Goal: Entertainment & Leisure: Consume media (video, audio)

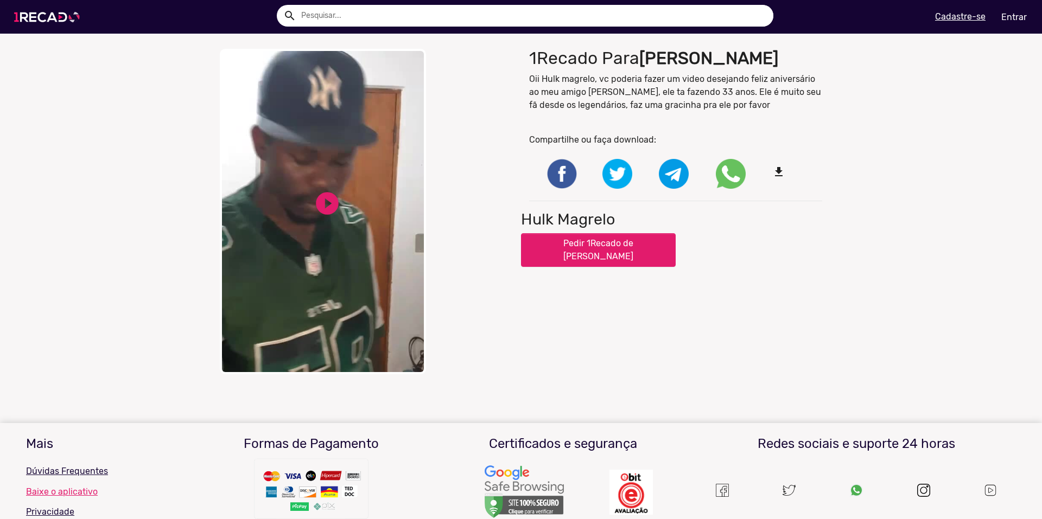
click at [49, 25] on img at bounding box center [49, 17] width 82 height 46
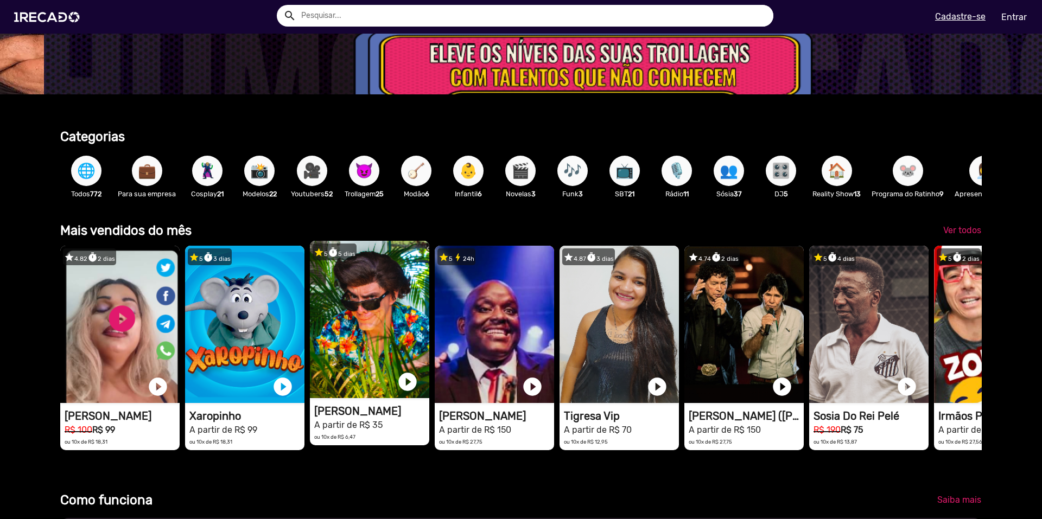
scroll to position [0, 3102]
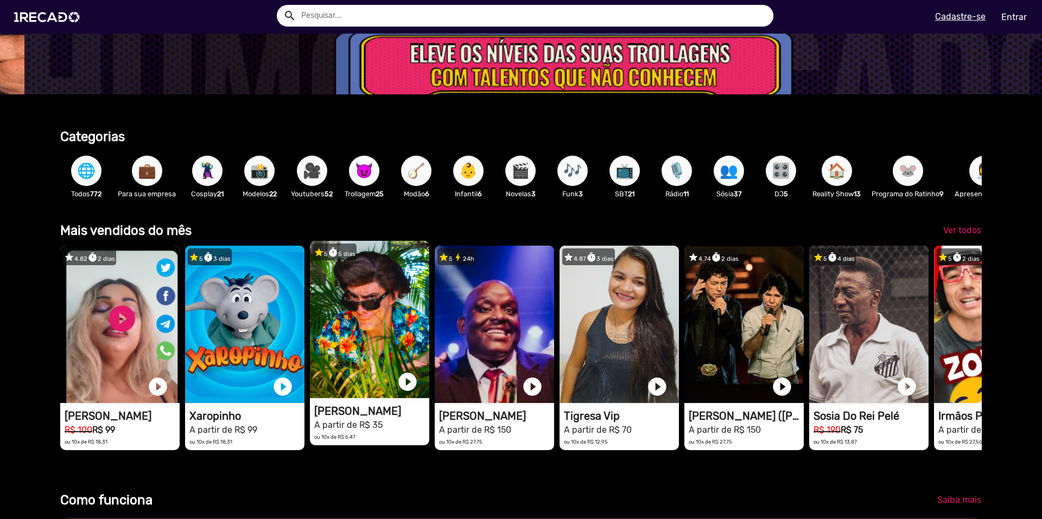
click at [180, 346] on video "1RECADO vídeos dedicados para fãs e empresas" at bounding box center [119, 324] width 119 height 157
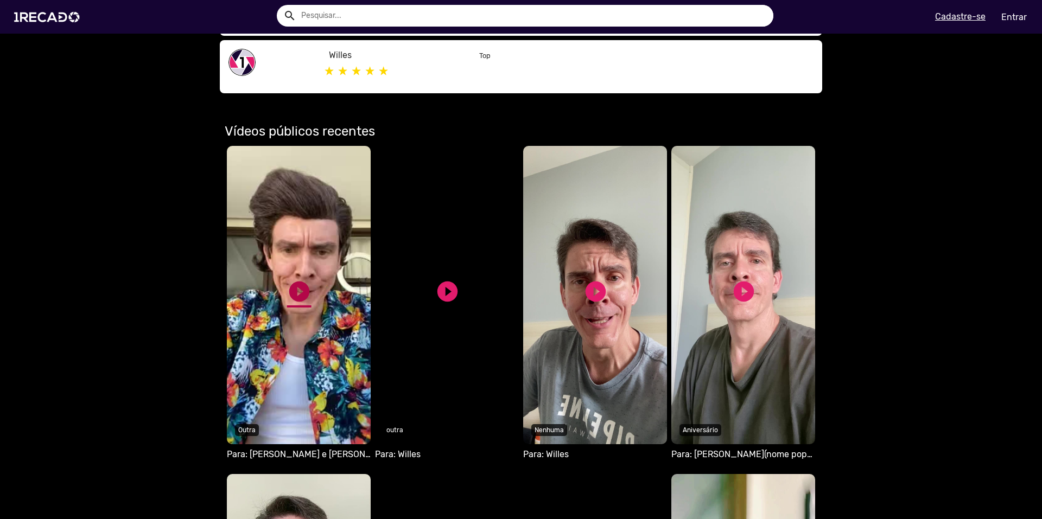
scroll to position [597, 0]
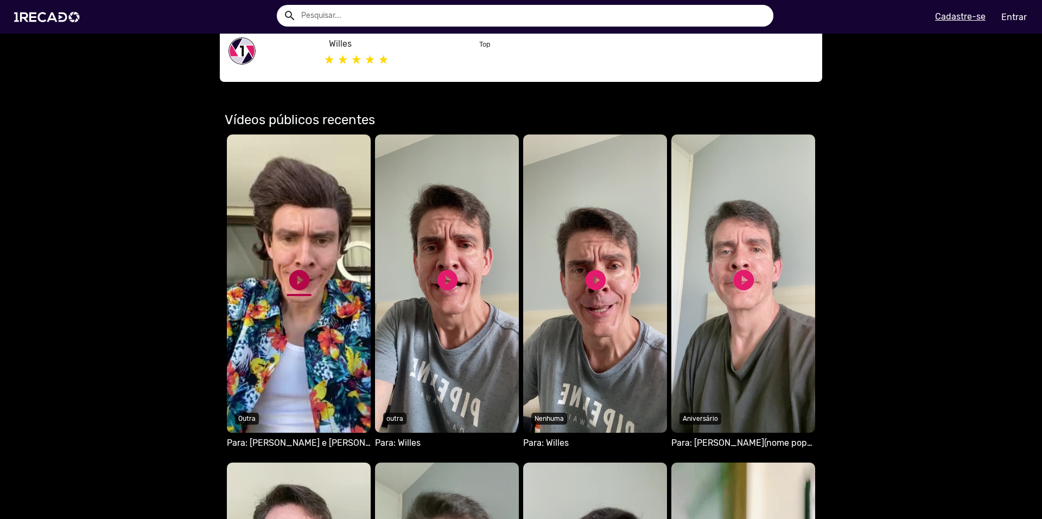
click at [293, 285] on link "play_circle_filled" at bounding box center [299, 280] width 24 height 24
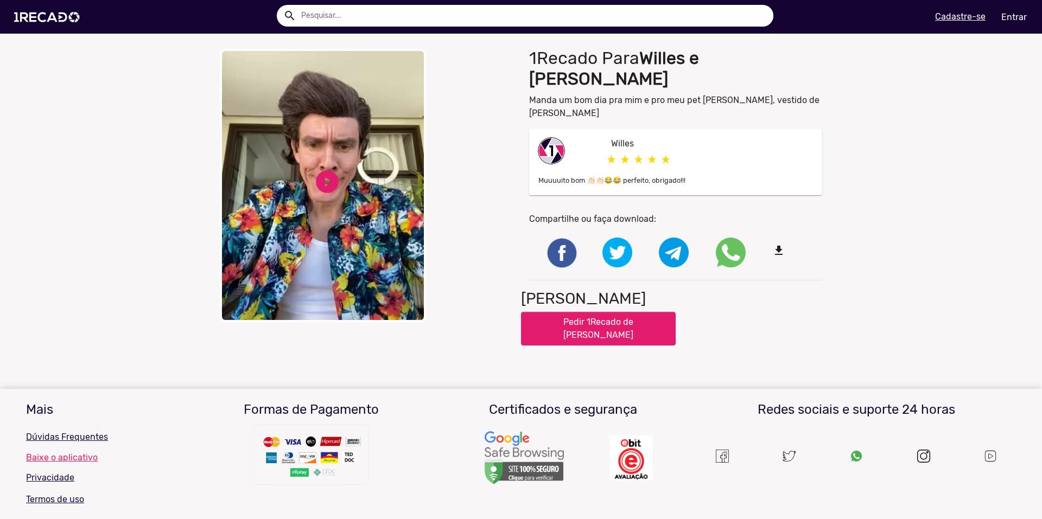
click at [344, 148] on video "Your browser does not support HTML5 video." at bounding box center [323, 186] width 206 height 274
click at [324, 186] on div "close Your browser does not support HTML5 video. pause_circle pause_circle" at bounding box center [366, 194] width 309 height 302
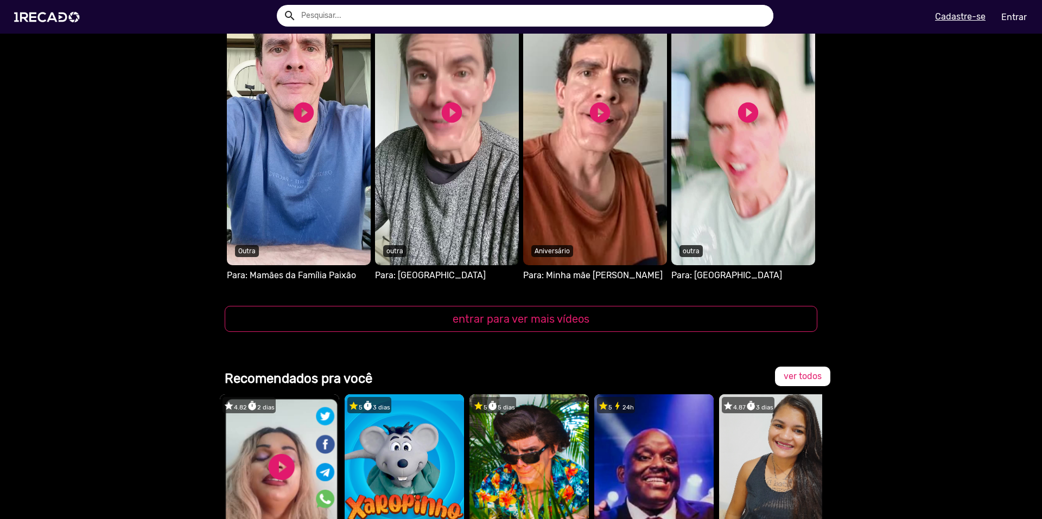
scroll to position [871, 0]
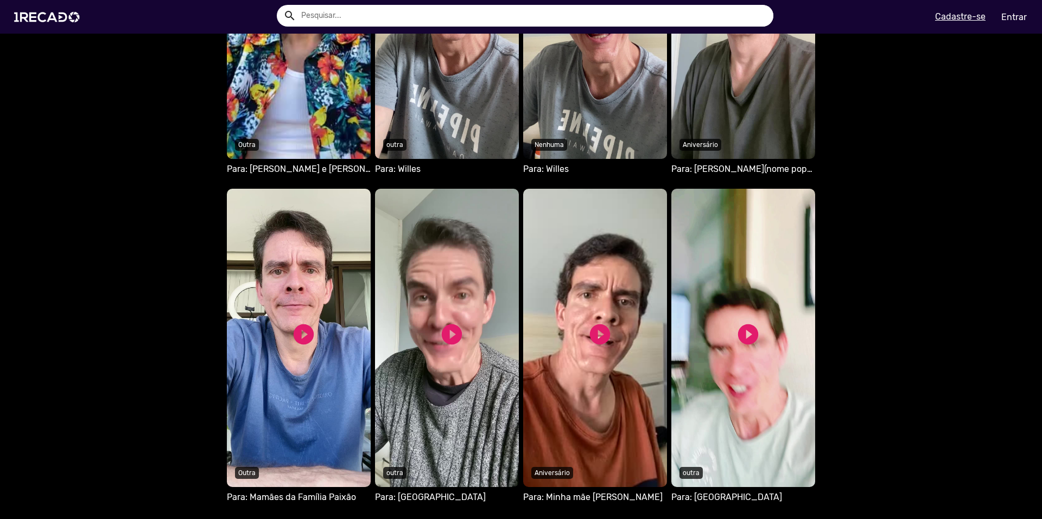
click at [309, 313] on video "S1RECADO vídeos dedicados para fãs e empresas" at bounding box center [299, 338] width 144 height 299
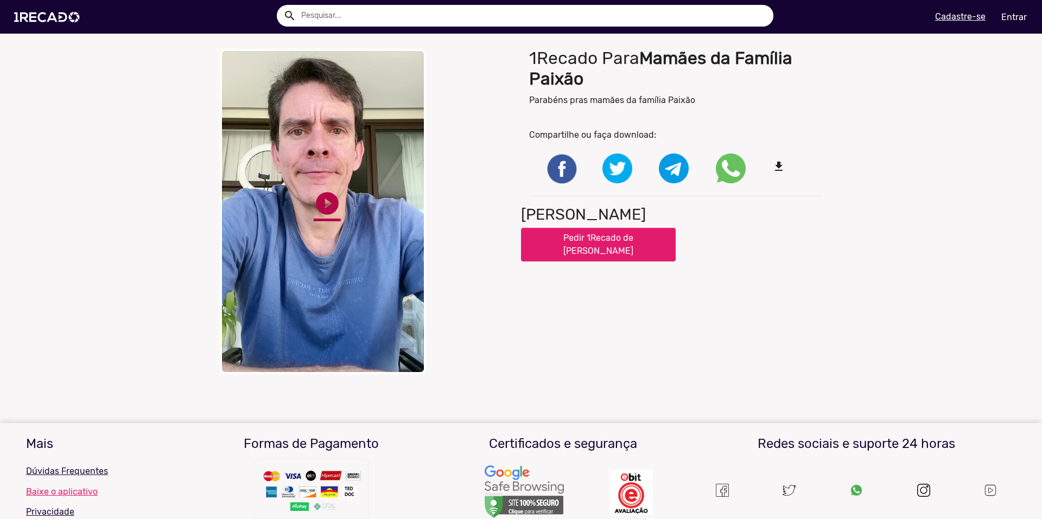
click at [319, 195] on link "play_circle_filled" at bounding box center [327, 203] width 27 height 27
click at [314, 210] on link "pause_circle" at bounding box center [327, 203] width 27 height 27
click at [314, 210] on link "play_circle_filled" at bounding box center [327, 203] width 27 height 27
drag, startPoint x: 472, startPoint y: 338, endPoint x: 477, endPoint y: 278, distance: 59.3
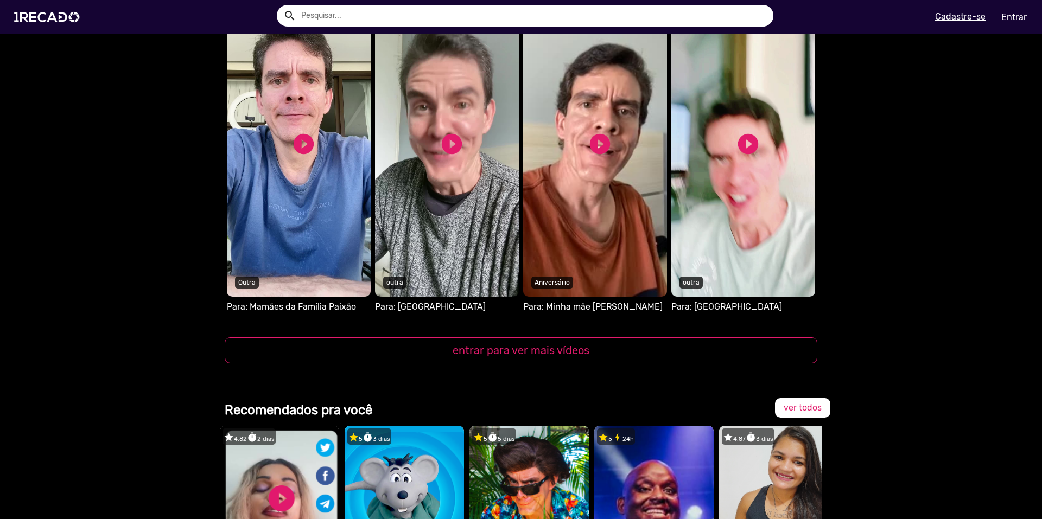
scroll to position [1061, 0]
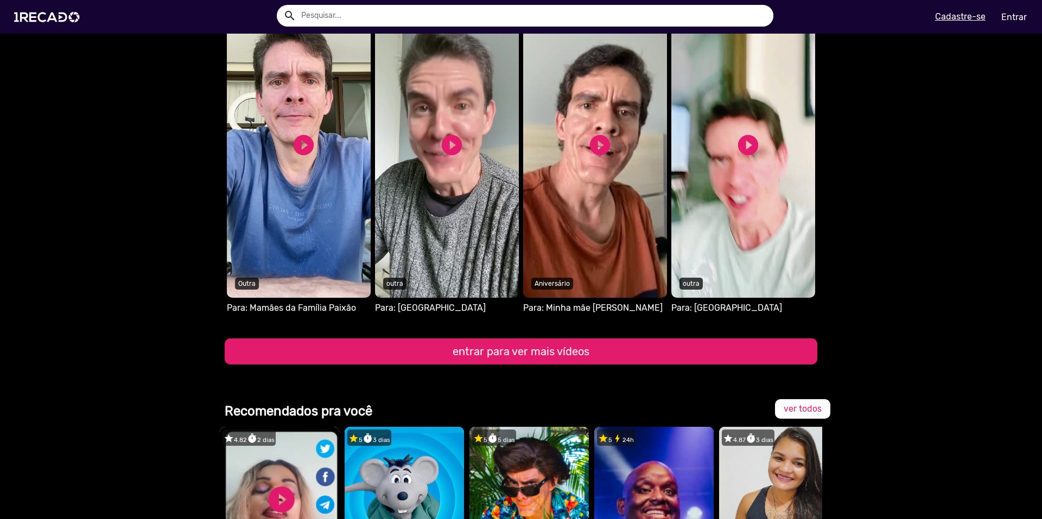
click at [519, 363] on button "entrar para ver mais vídeos" at bounding box center [521, 352] width 593 height 26
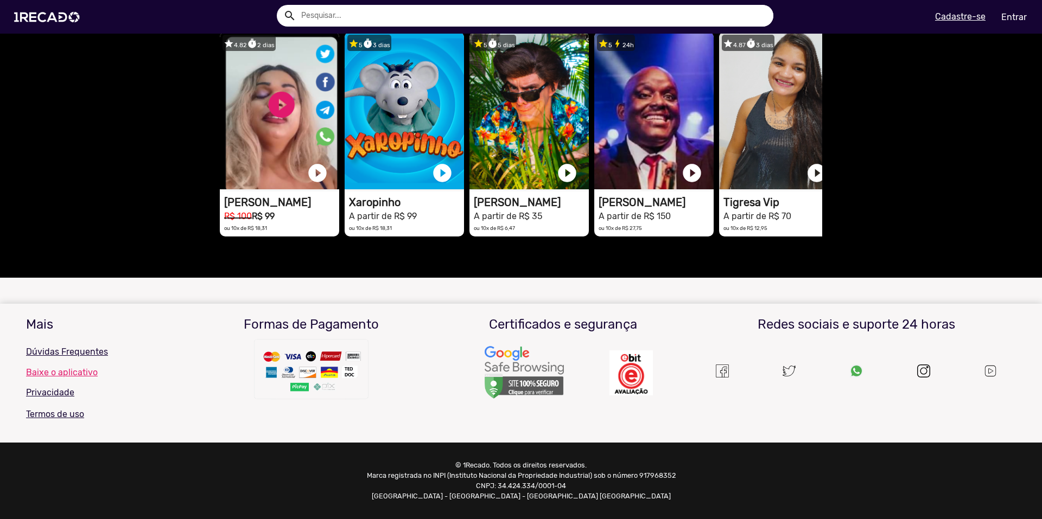
scroll to position [1432, 0]
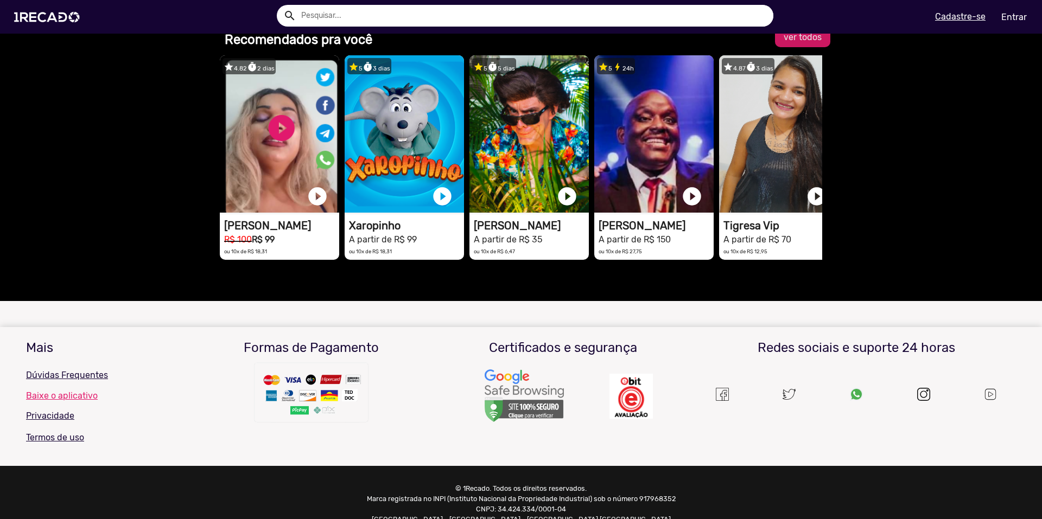
click at [791, 34] on span "ver todos" at bounding box center [803, 37] width 38 height 10
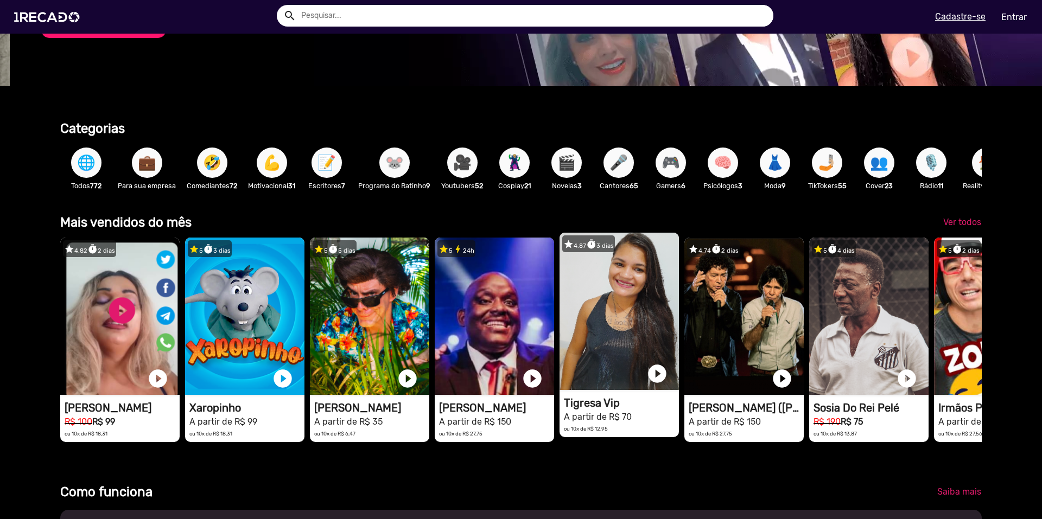
scroll to position [0, 1034]
click at [180, 370] on video "1RECADO vídeos dedicados para fãs e empresas" at bounding box center [119, 316] width 119 height 157
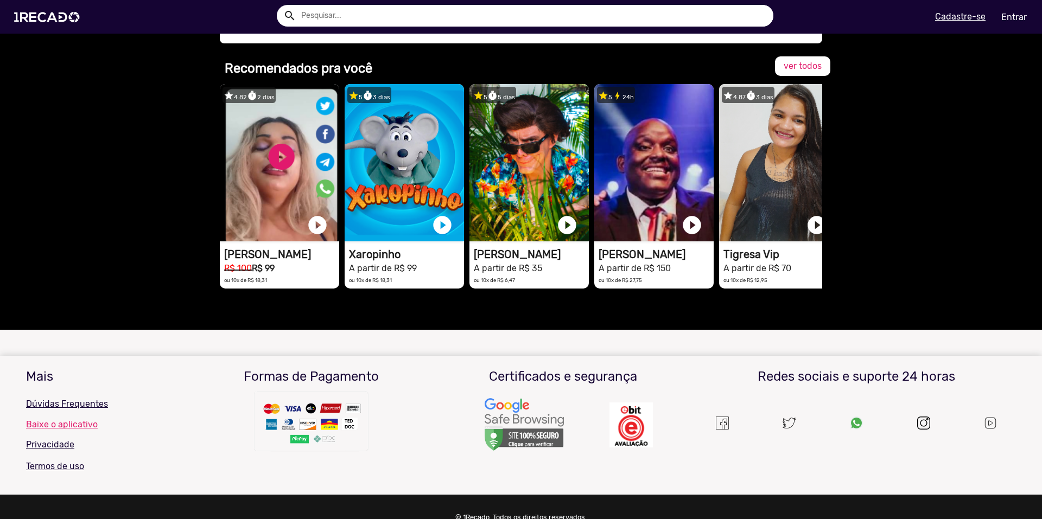
drag, startPoint x: 825, startPoint y: 326, endPoint x: 834, endPoint y: 203, distance: 123.6
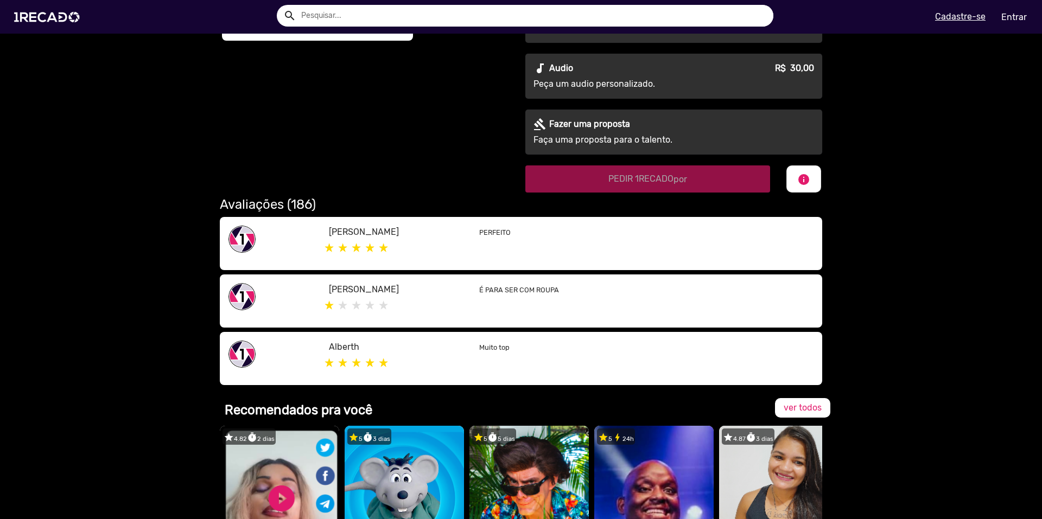
drag, startPoint x: 868, startPoint y: 352, endPoint x: 847, endPoint y: 221, distance: 132.5
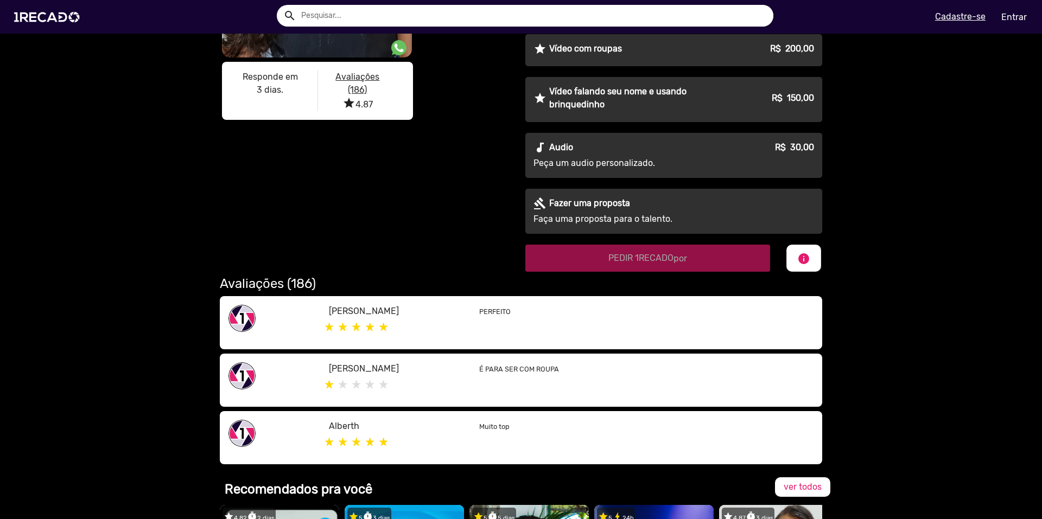
scroll to position [102, 0]
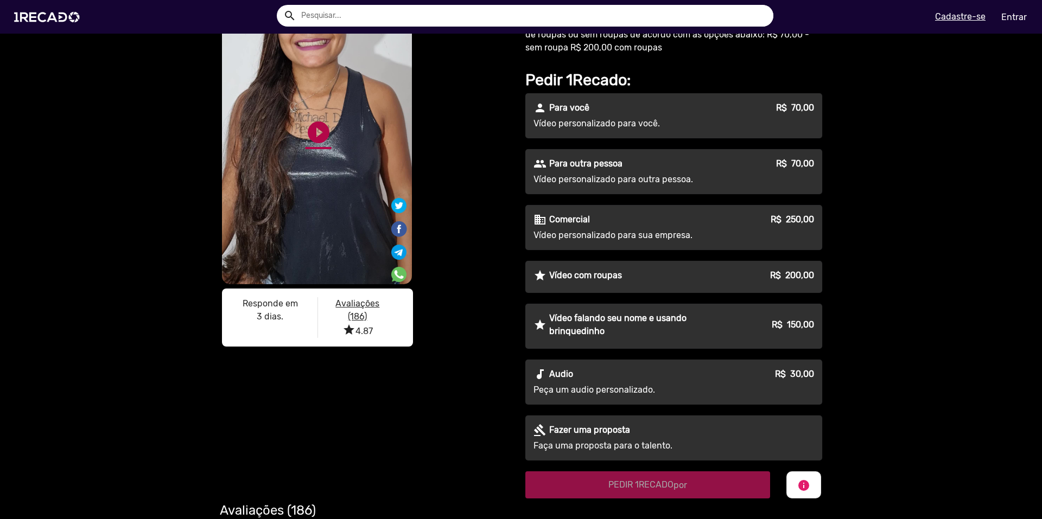
click at [306, 142] on link "play_circle_filled" at bounding box center [319, 132] width 26 height 26
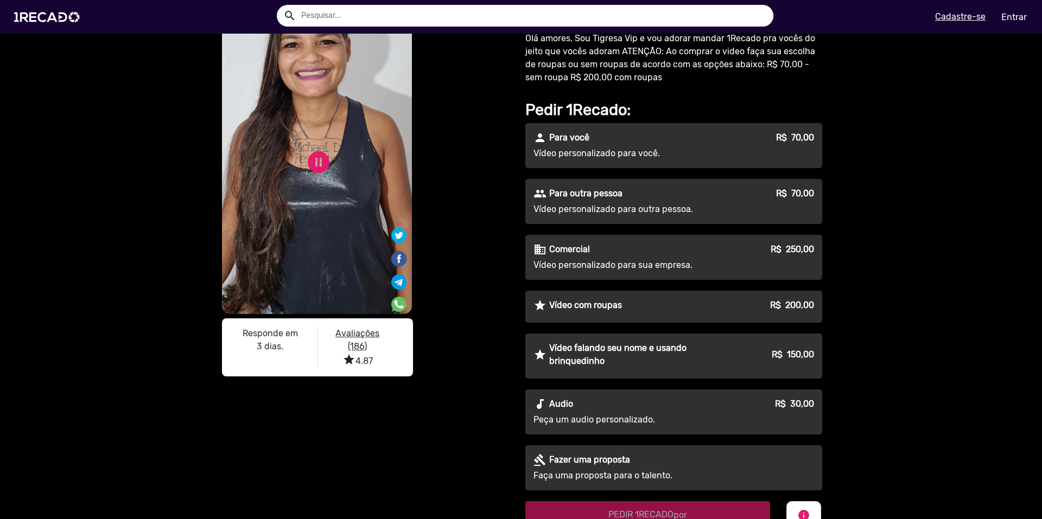
scroll to position [0, 0]
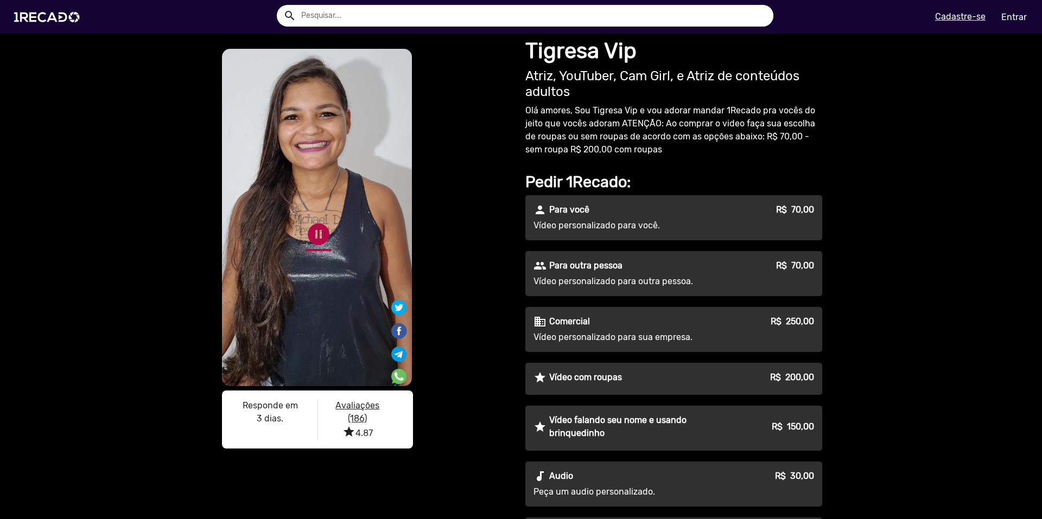
click at [319, 242] on link "pause_circle" at bounding box center [319, 234] width 26 height 26
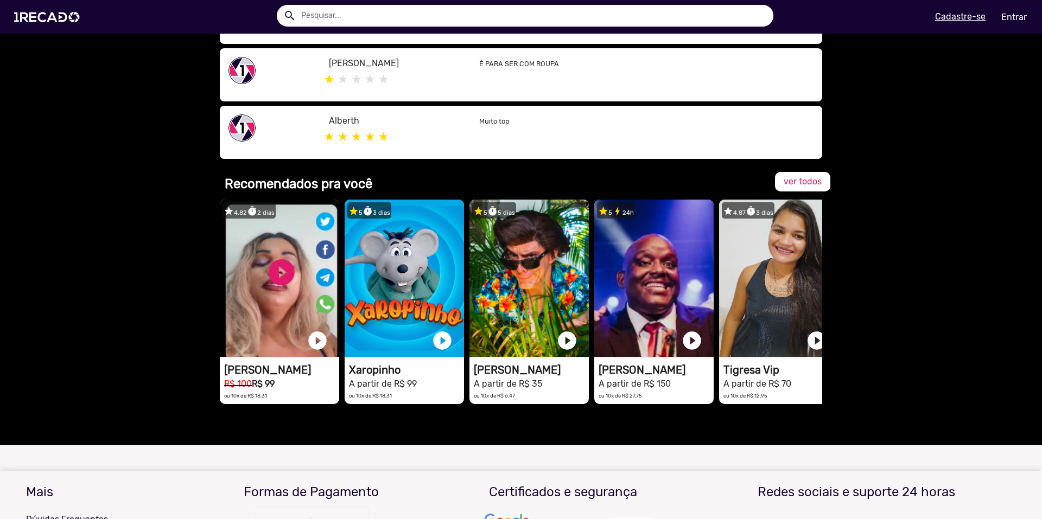
scroll to position [618, 0]
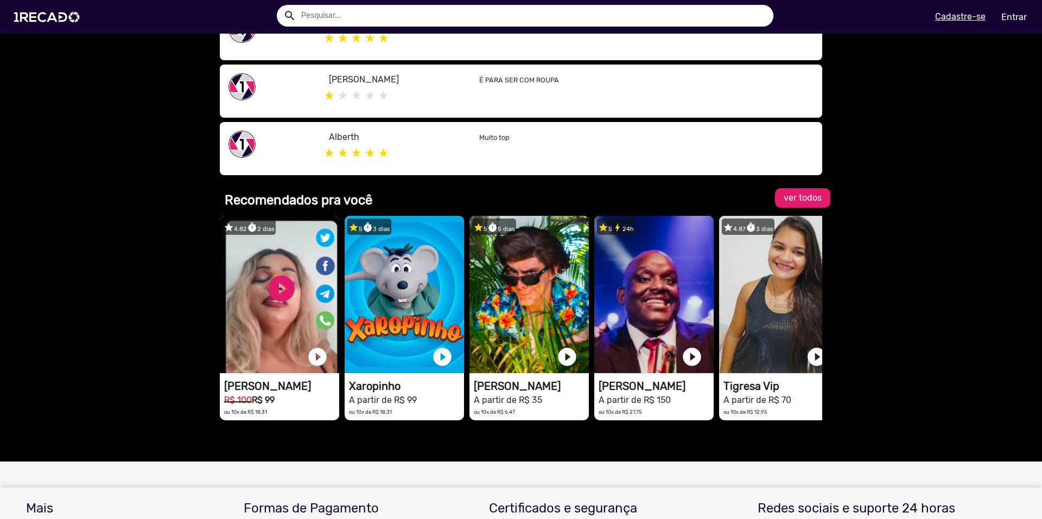
click at [807, 205] on link "ver todos" at bounding box center [802, 198] width 55 height 20
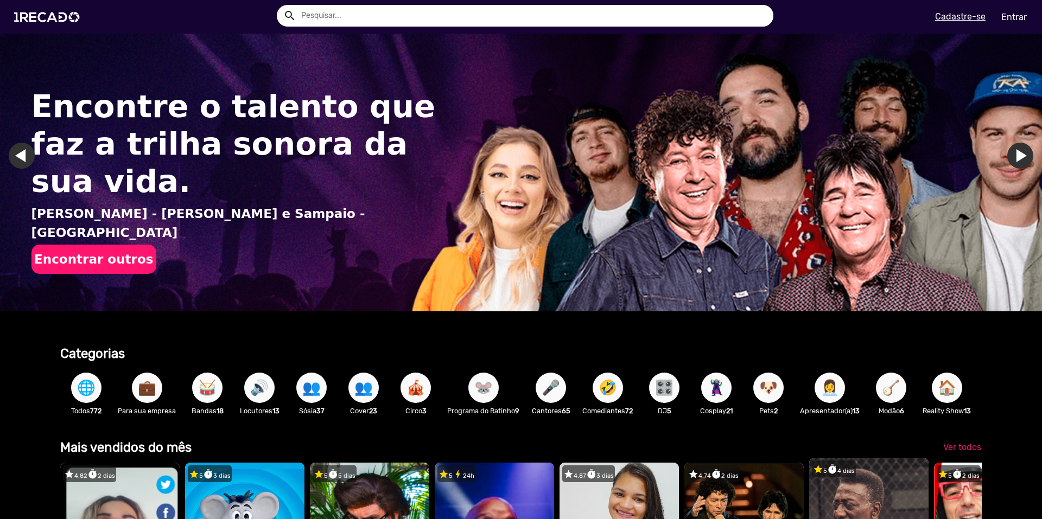
scroll to position [226, 0]
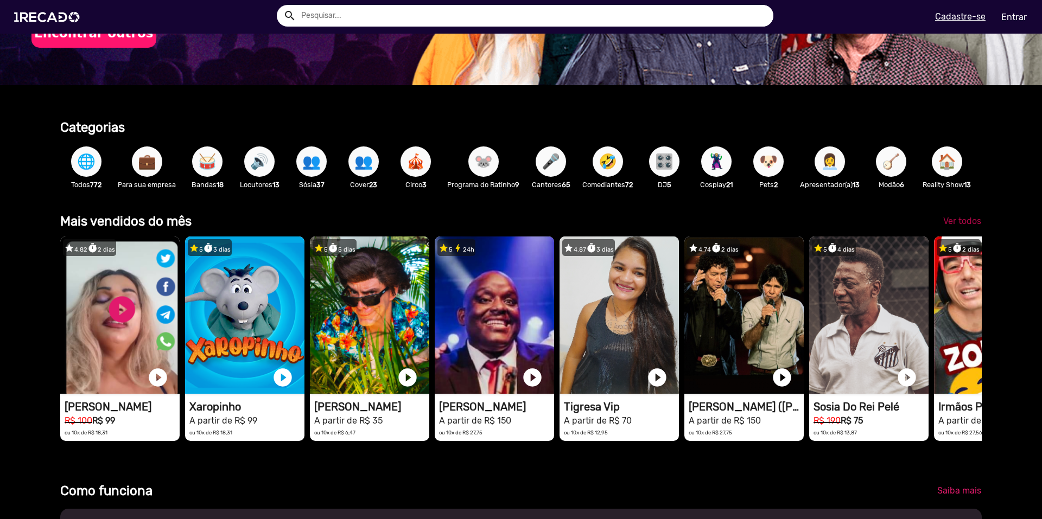
click at [963, 226] on span "Ver todos" at bounding box center [962, 221] width 38 height 10
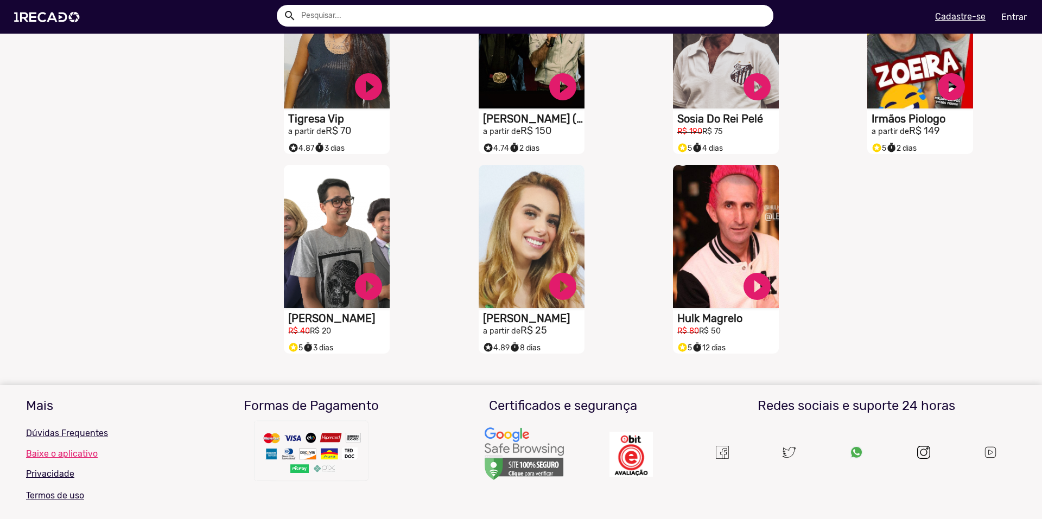
scroll to position [375, 0]
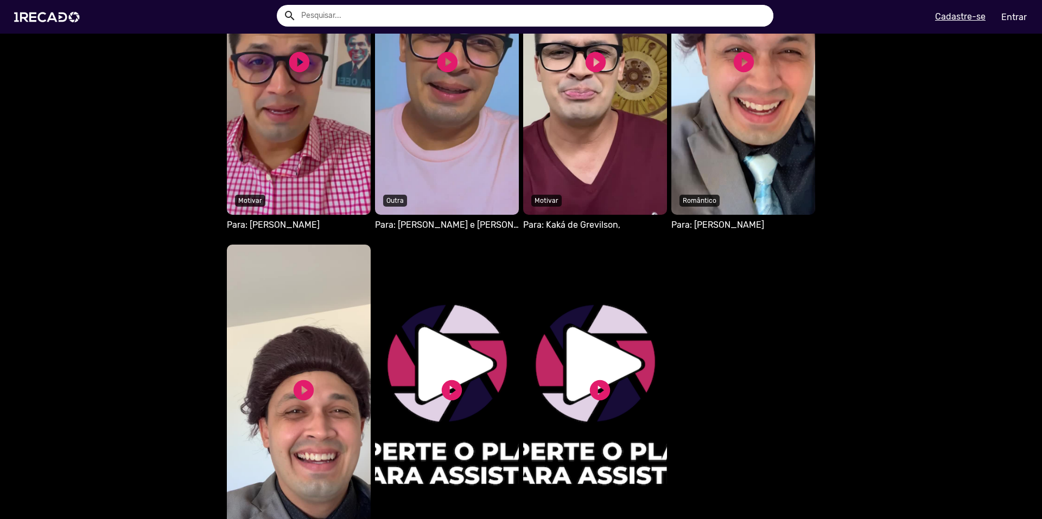
scroll to position [748, 0]
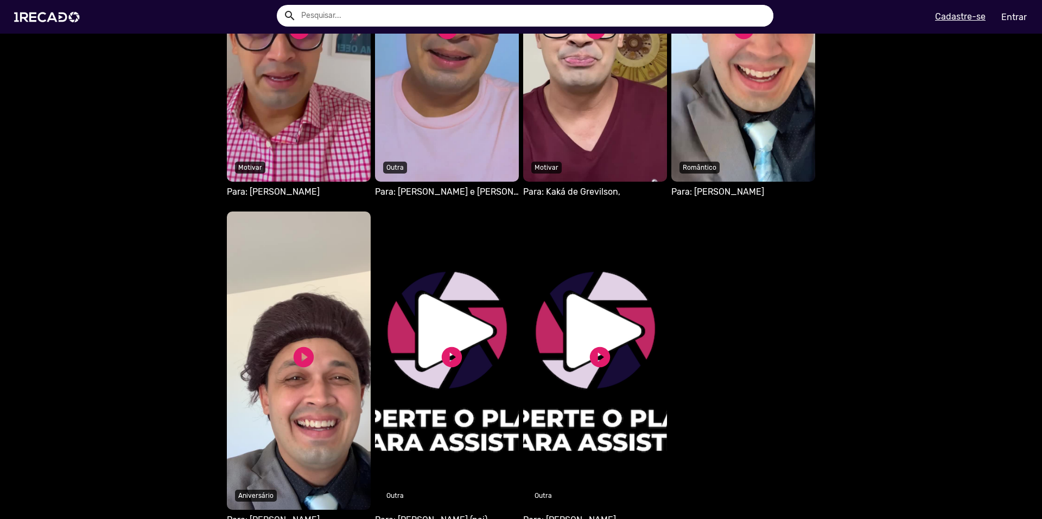
click at [322, 301] on video "S1RECADO vídeos dedicados para fãs e empresas" at bounding box center [299, 361] width 144 height 299
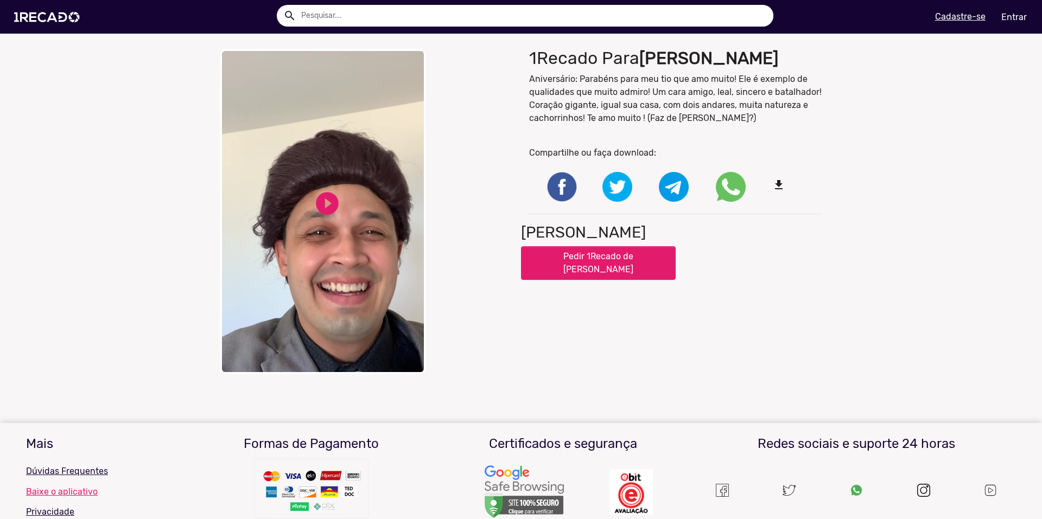
click at [328, 272] on video "Your browser does not support HTML5 video." at bounding box center [323, 212] width 206 height 326
click at [431, 291] on div "close Your browser does not support HTML5 video. pause_circle pause_circle" at bounding box center [366, 212] width 293 height 326
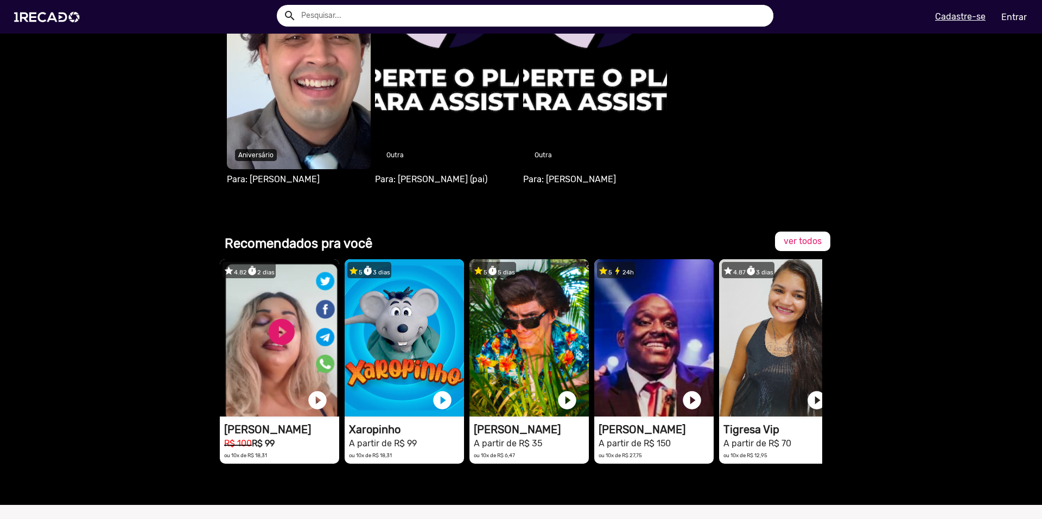
scroll to position [1088, 0]
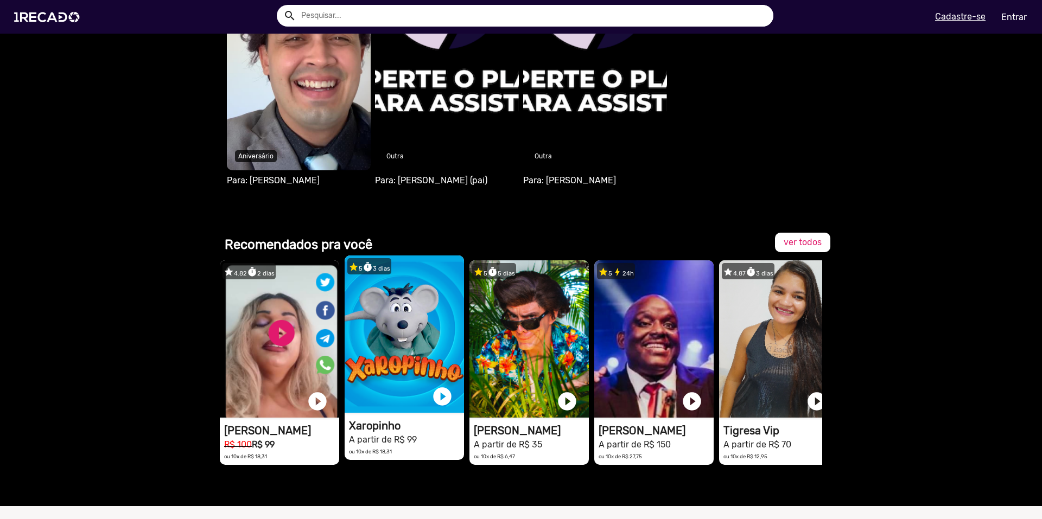
click at [339, 394] on video "1RECADO vídeos dedicados para fãs e empresas" at bounding box center [279, 339] width 119 height 157
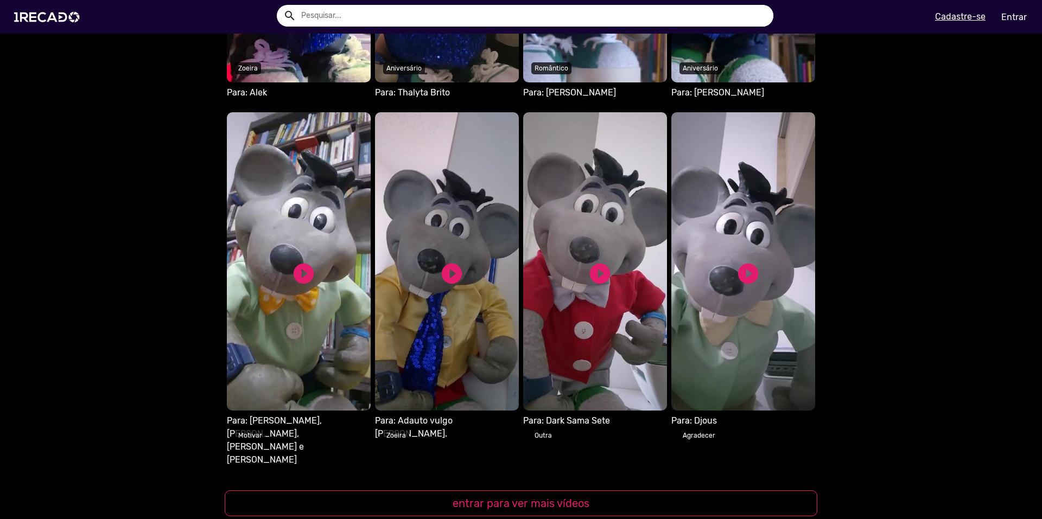
scroll to position [927, 0]
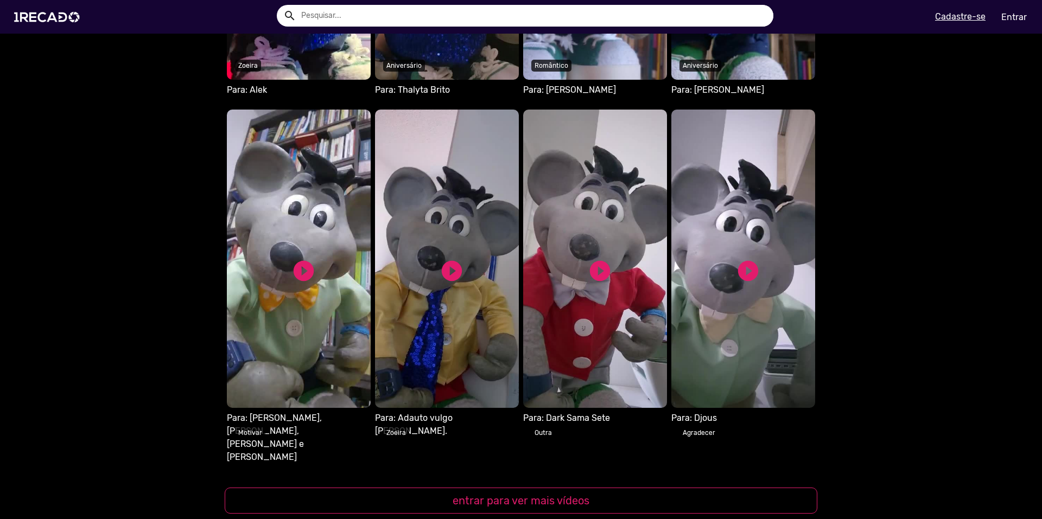
click at [371, 289] on video "S1RECADO vídeos dedicados para fãs e empresas" at bounding box center [299, 259] width 144 height 299
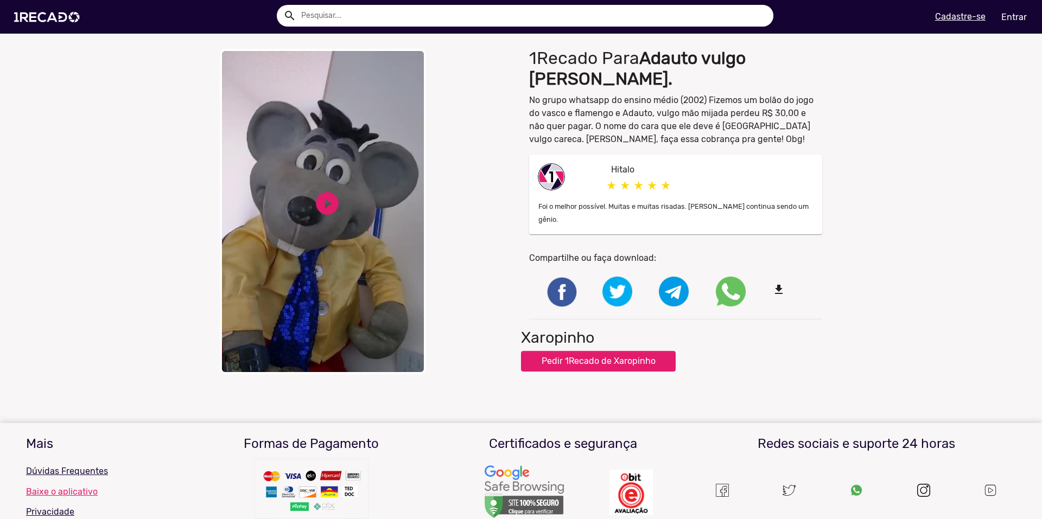
click at [299, 229] on video "Your browser does not support HTML5 video." at bounding box center [323, 212] width 206 height 326
drag, startPoint x: 460, startPoint y: 240, endPoint x: 466, endPoint y: 276, distance: 36.3
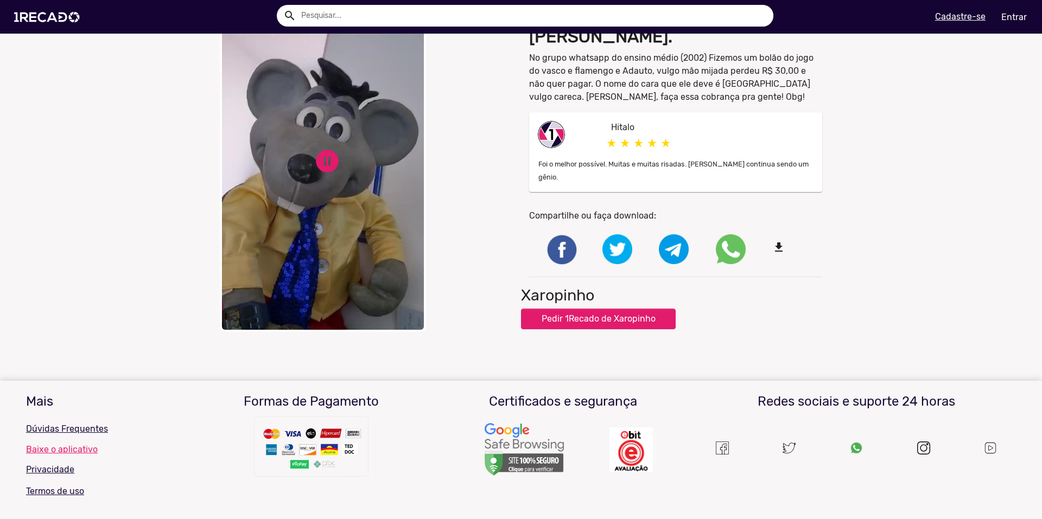
scroll to position [119, 0]
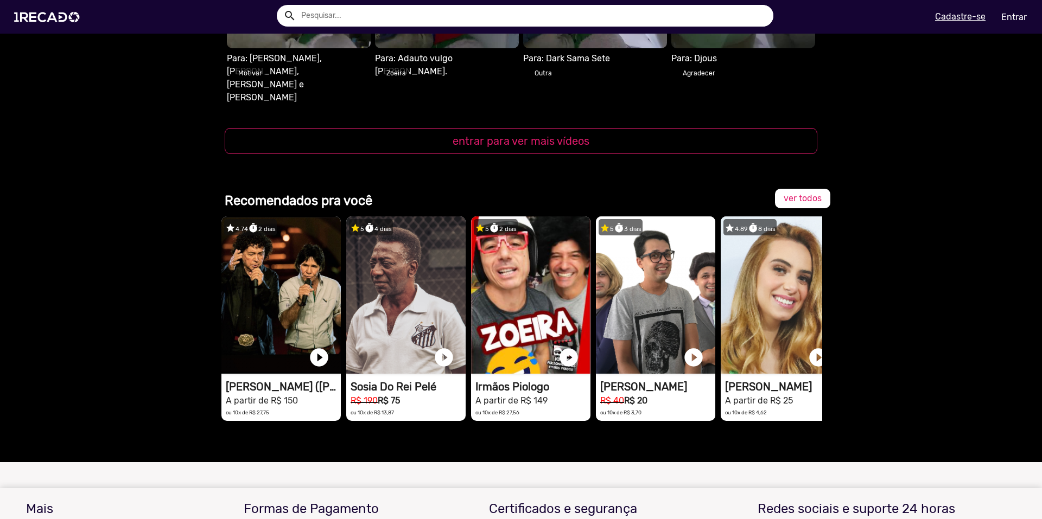
scroll to position [0, 752]
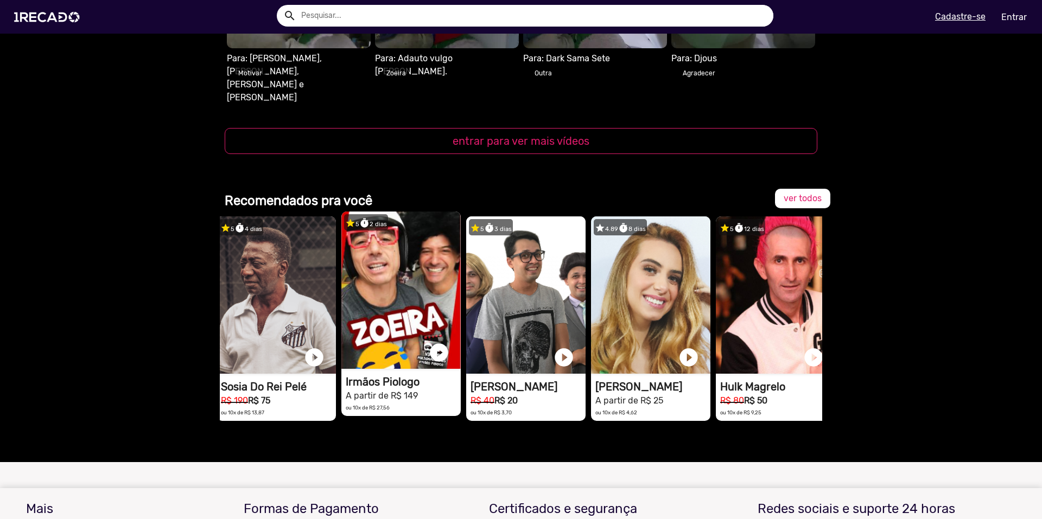
click at [378, 376] on h1 "Irmãos Piologo" at bounding box center [403, 382] width 115 height 13
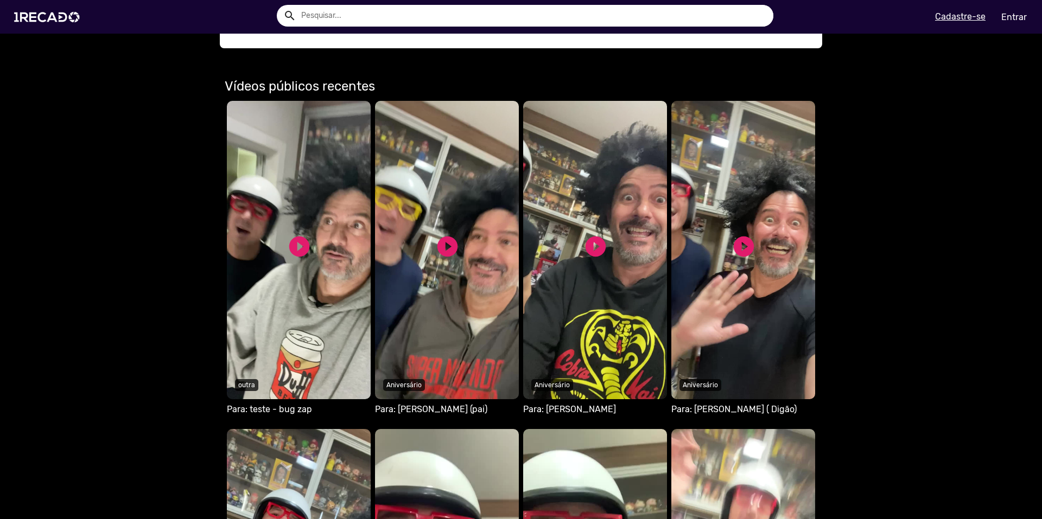
scroll to position [734, 0]
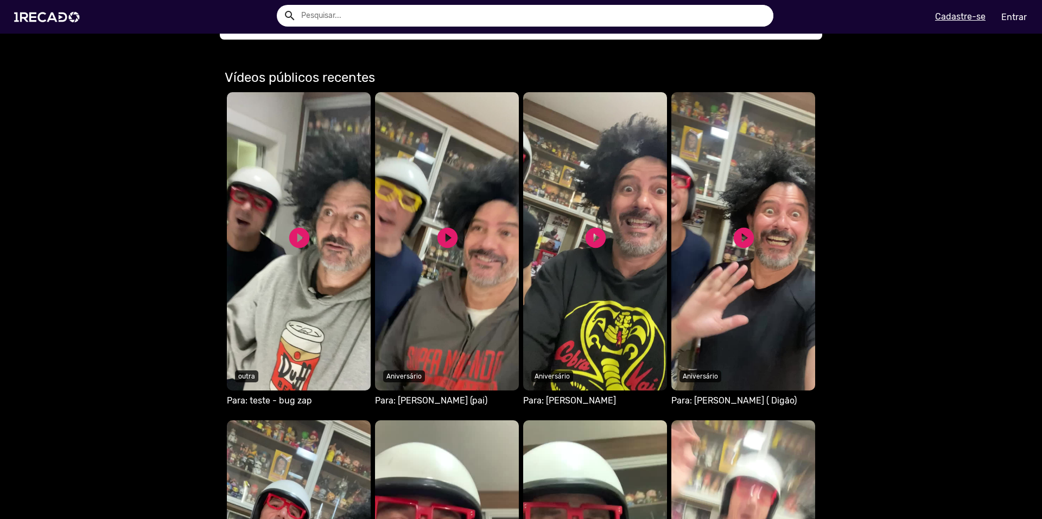
click at [330, 241] on video "Seu navegador não reproduz vídeo em HTML5" at bounding box center [299, 241] width 144 height 299
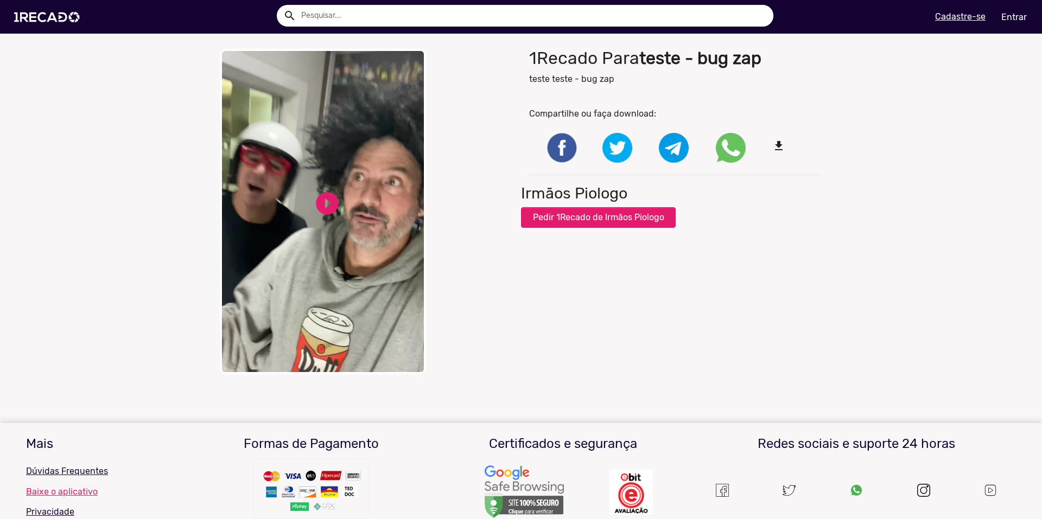
click at [330, 238] on video "Your browser does not support HTML5 video." at bounding box center [323, 212] width 206 height 326
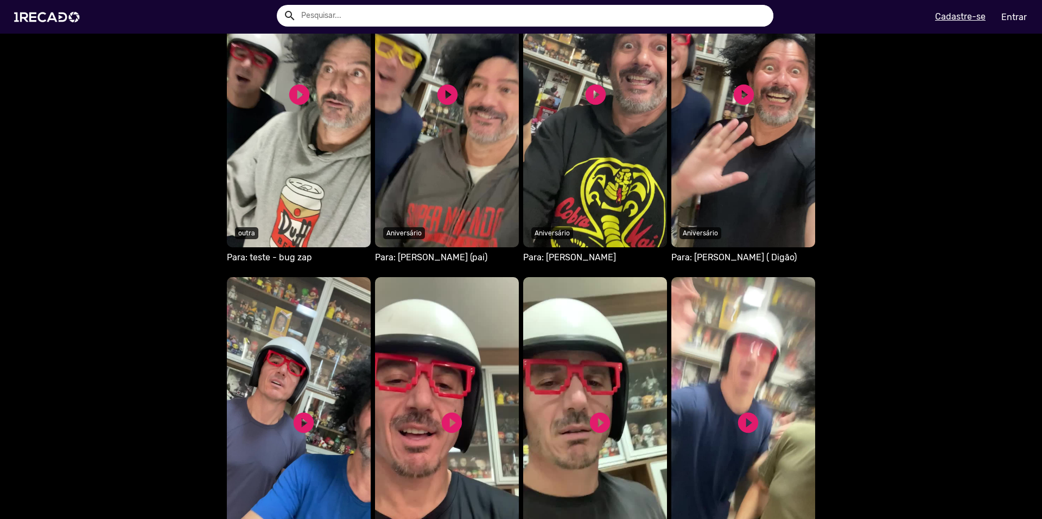
scroll to position [843, 0]
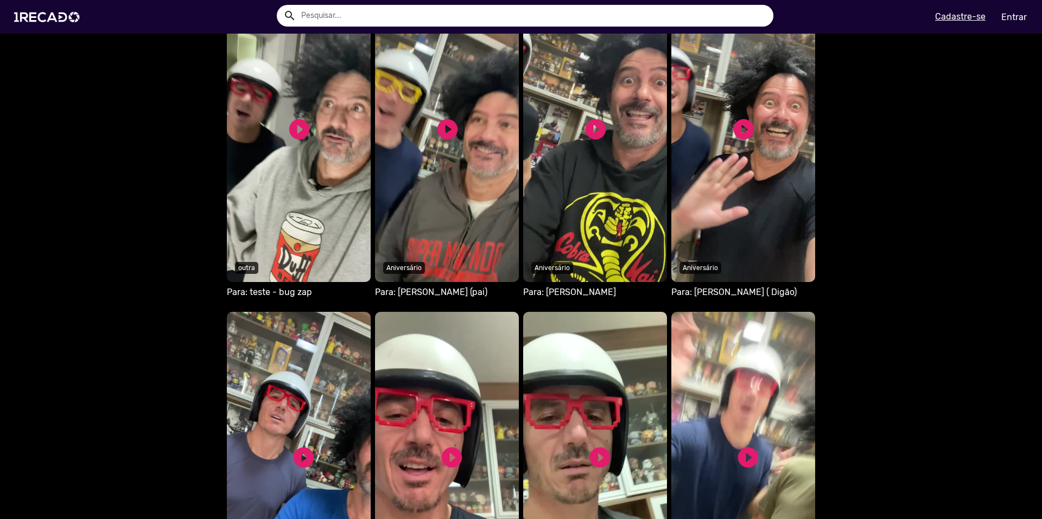
click at [371, 170] on video "Seu navegador não reproduz vídeo em HTML5" at bounding box center [299, 133] width 144 height 299
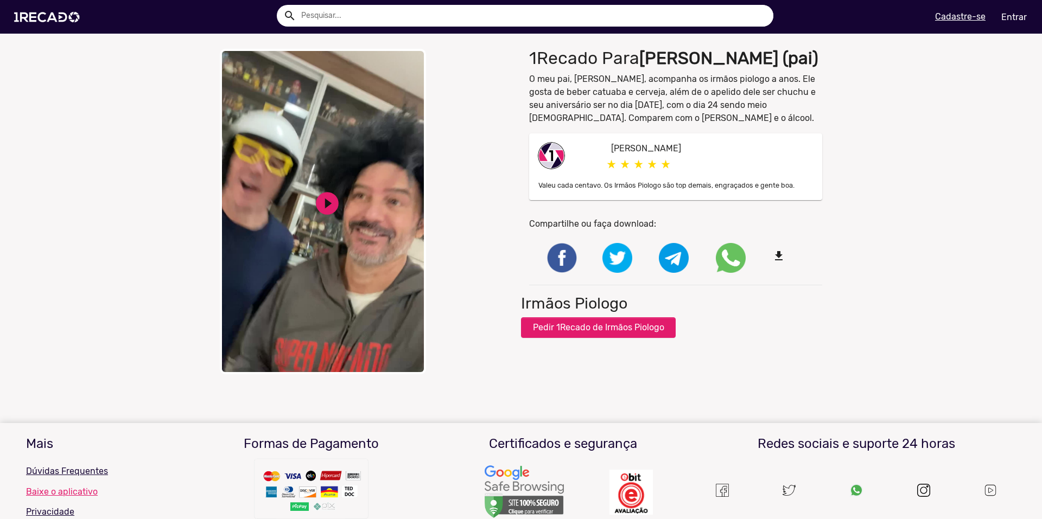
click at [382, 200] on video "Your browser does not support HTML5 video." at bounding box center [323, 212] width 206 height 326
click at [319, 190] on link "play_circle_filled" at bounding box center [327, 203] width 27 height 27
click at [393, 123] on video "Your browser does not support HTML5 video." at bounding box center [323, 212] width 206 height 326
click at [392, 123] on video "Your browser does not support HTML5 video." at bounding box center [323, 212] width 206 height 326
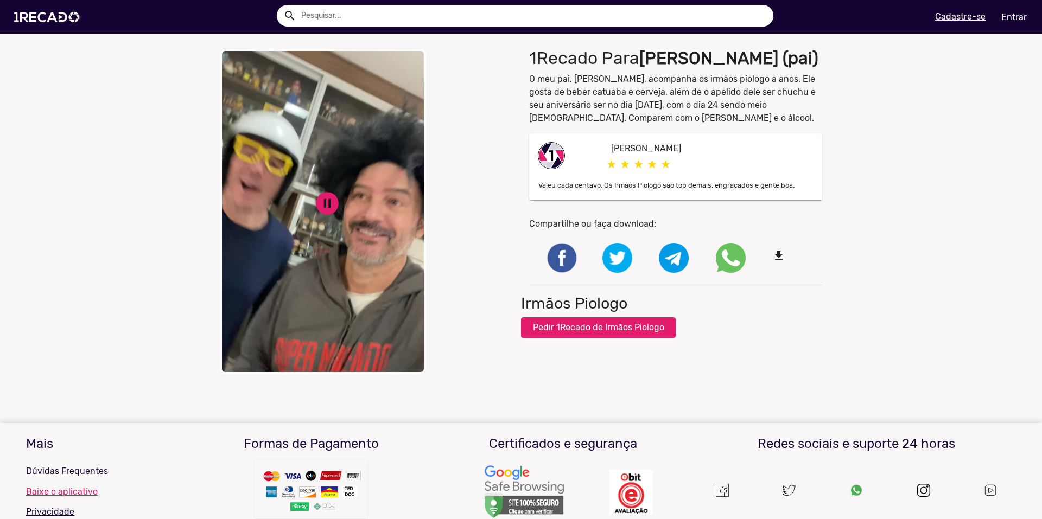
click at [392, 123] on video "Your browser does not support HTML5 video." at bounding box center [323, 212] width 206 height 326
click at [341, 118] on video "Your browser does not support HTML5 video." at bounding box center [323, 212] width 206 height 326
click at [401, 244] on div "close Your browser does not support HTML5 video. pause_circle pause_circle" at bounding box center [366, 211] width 309 height 337
